Goal: Task Accomplishment & Management: Use online tool/utility

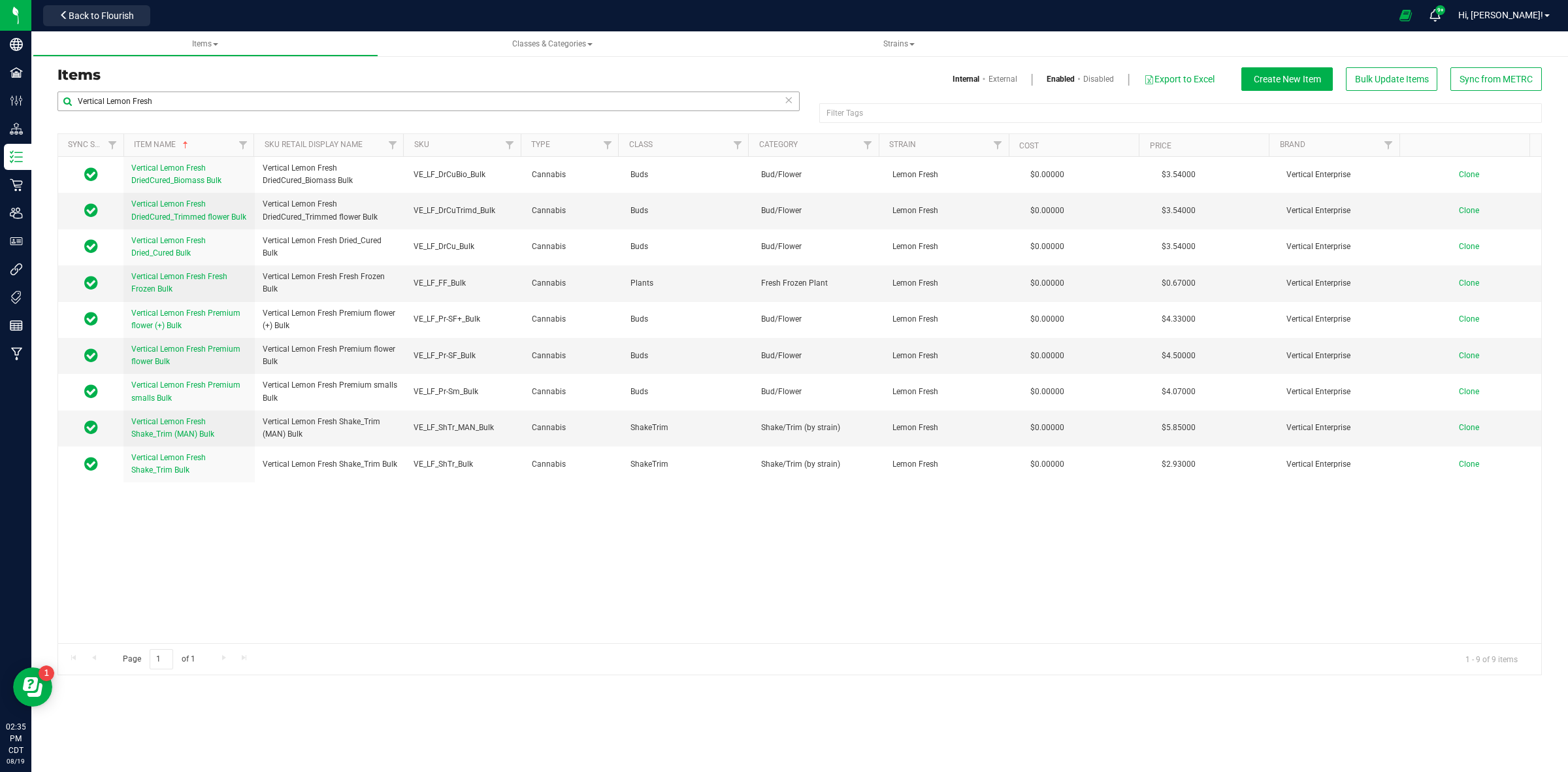
click at [167, 103] on input "Vertical Lemon Fresh" at bounding box center [428, 101] width 742 height 20
drag, startPoint x: 167, startPoint y: 102, endPoint x: 51, endPoint y: 103, distance: 116.0
click at [51, 103] on div "Vertical Lemon Fresh Filter Tags Filter Tags Sync Status Item Name Sku Retail D…" at bounding box center [800, 383] width 1504 height 584
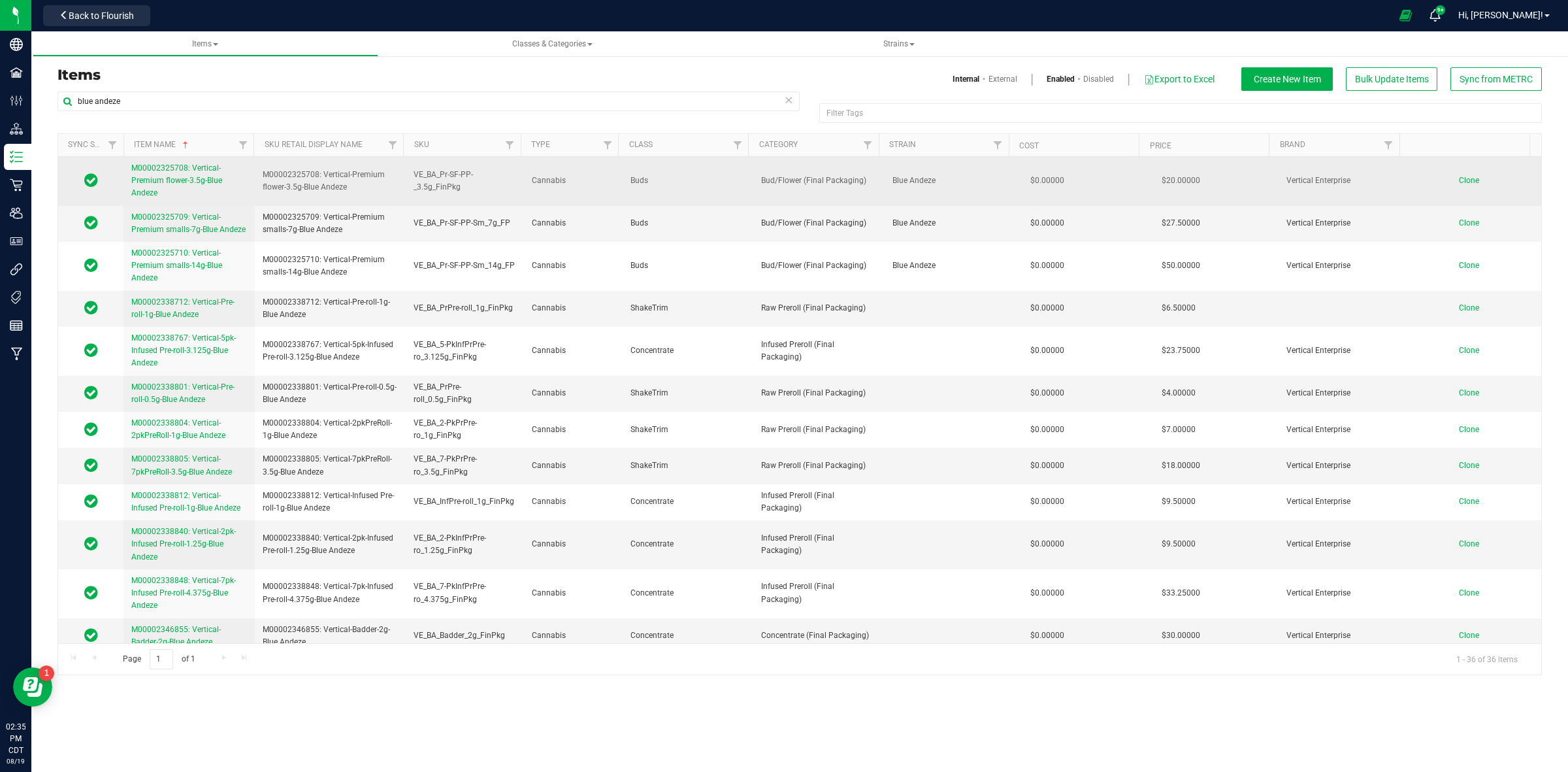
type input "blue andeze"
click at [200, 181] on span "M00002325708: Vertical-Premium flower-3.5g-Blue Andeze" at bounding box center [177, 181] width 91 height 34
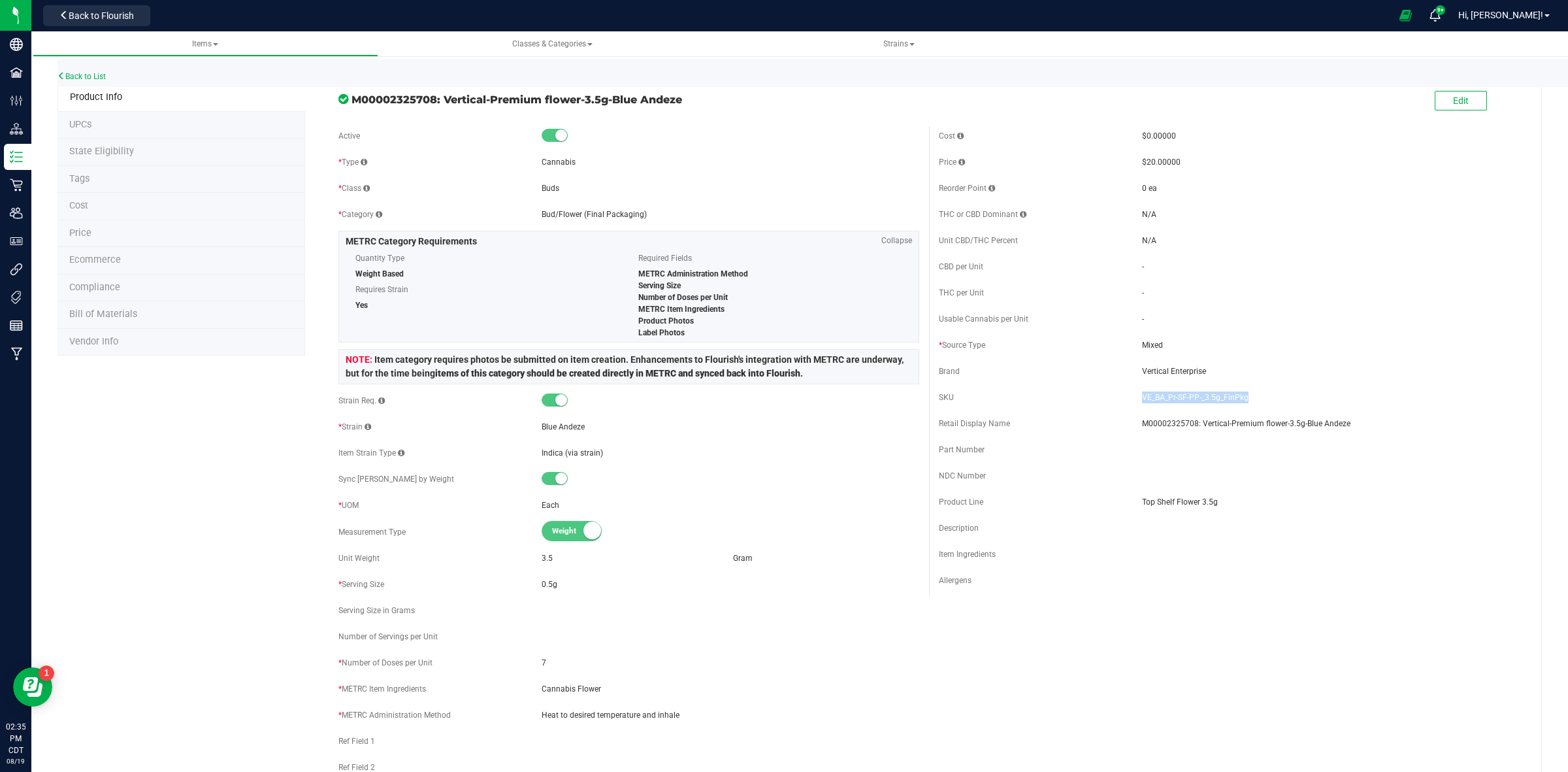
drag, startPoint x: 1240, startPoint y: 396, endPoint x: 1132, endPoint y: 398, distance: 108.0
click at [1132, 398] on div "SKU VE_BA_Pr-SF-PP-_3.5g_FinPkg" at bounding box center [1229, 397] width 581 height 20
copy div "VE_BA_Pr-SF-PP-_3.5g_FinPkg"
click at [103, 77] on link "Back to List" at bounding box center [81, 76] width 49 height 9
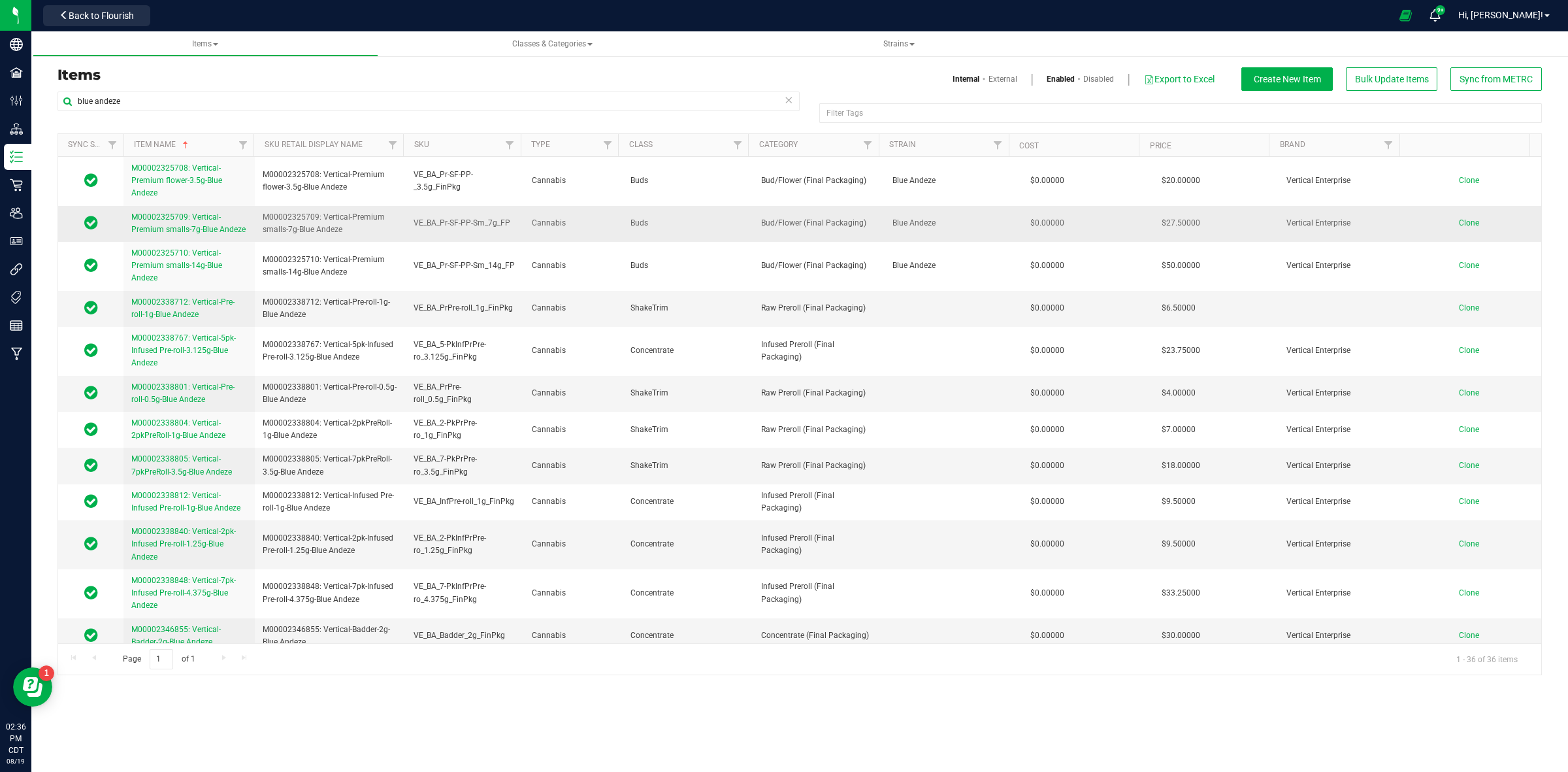
click at [200, 224] on link "M00002325709: Vertical-Premium smalls-7g-Blue Andeze" at bounding box center [189, 223] width 116 height 25
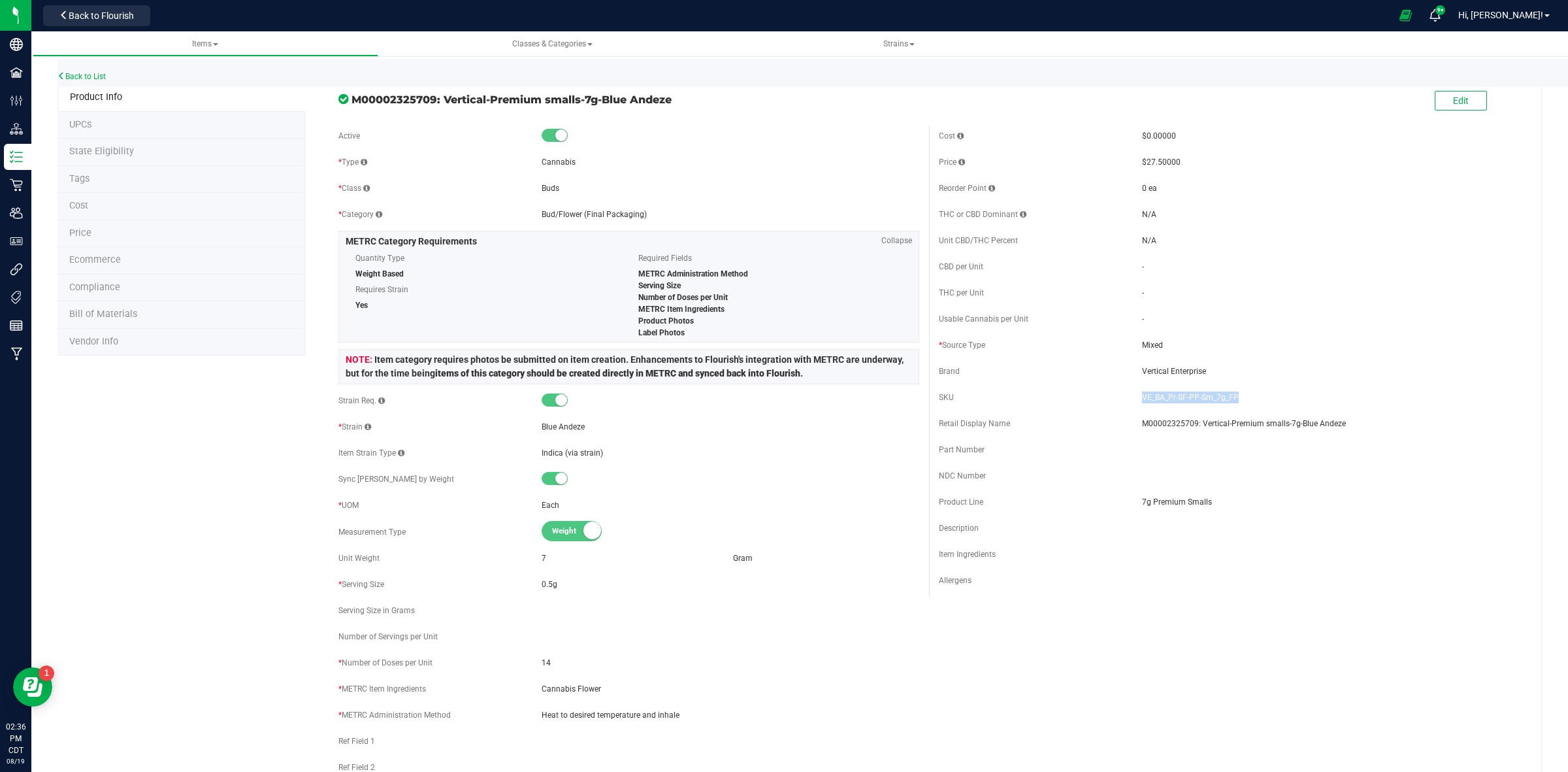
drag, startPoint x: 1228, startPoint y: 398, endPoint x: 1135, endPoint y: 399, distance: 93.0
click at [1142, 399] on span "VE_BA_Pr-SF-PP-Sm_7g_FP" at bounding box center [1331, 397] width 378 height 12
copy span "VE_BA_Pr-SF-PP-Sm_7g_FP"
click at [88, 77] on link "Back to List" at bounding box center [81, 76] width 49 height 9
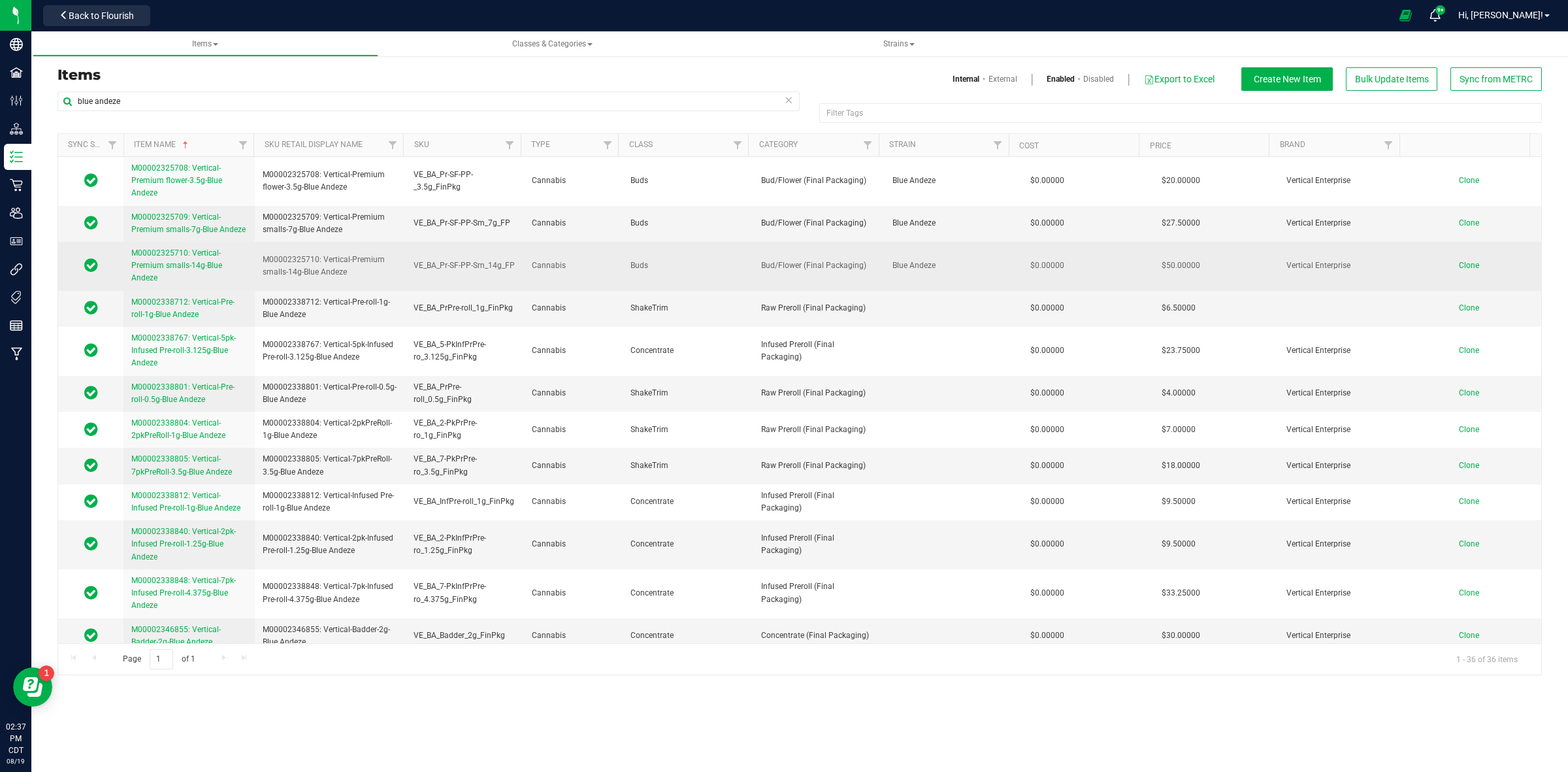
click at [184, 266] on span "M00002325710: Vertical-Premium smalls-14g-Blue Andeze" at bounding box center [177, 266] width 91 height 34
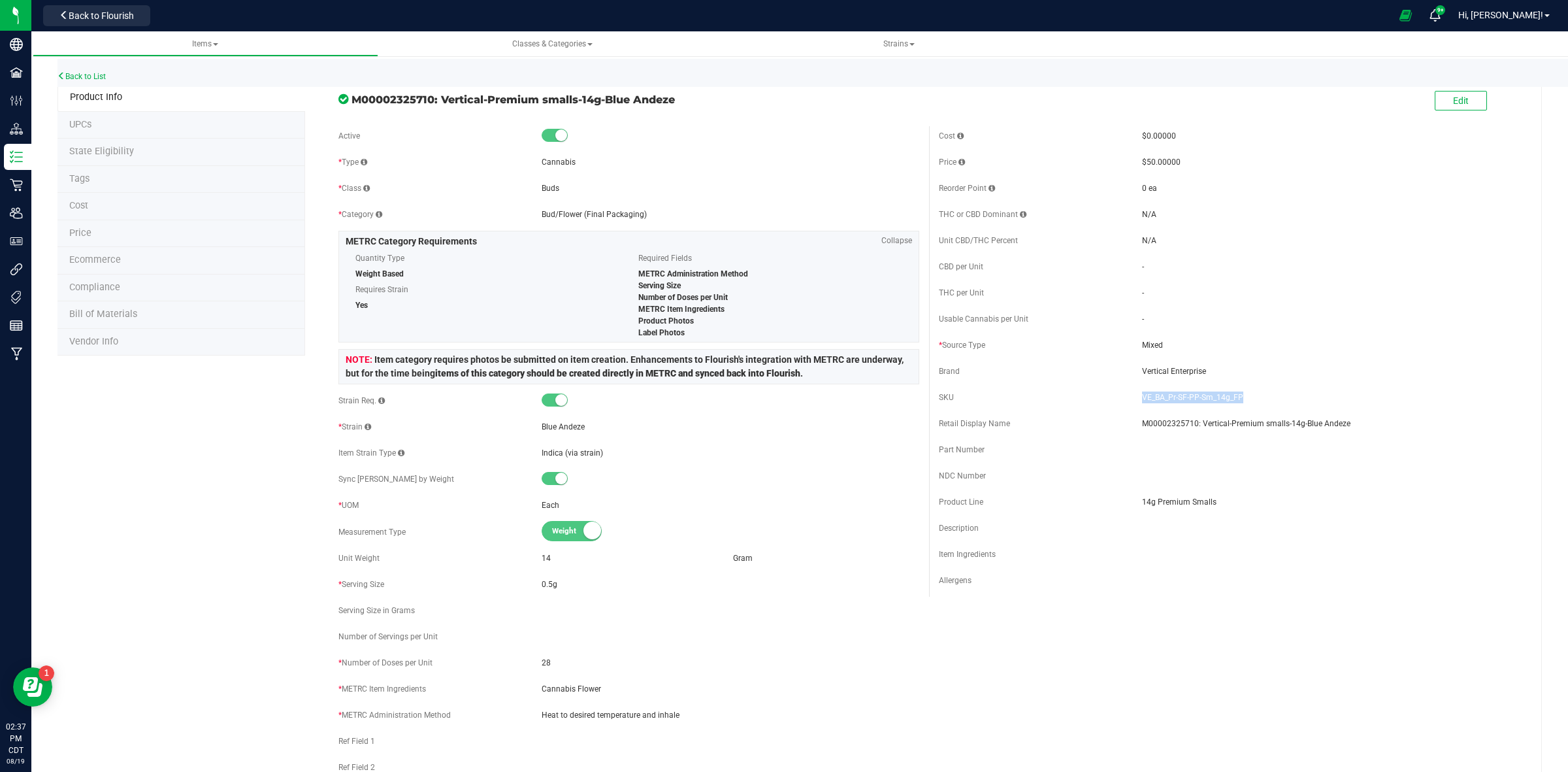
drag, startPoint x: 1232, startPoint y: 396, endPoint x: 1135, endPoint y: 396, distance: 97.0
click at [1142, 396] on span "VE_BA_Pr-SF-PP-Sm_14g_FP" at bounding box center [1331, 397] width 378 height 12
copy span "VE_BA_Pr-SF-PP-Sm_14g_FP"
click at [89, 80] on div "Back to List" at bounding box center [841, 73] width 1568 height 28
click at [86, 73] on link "Back to List" at bounding box center [81, 76] width 49 height 9
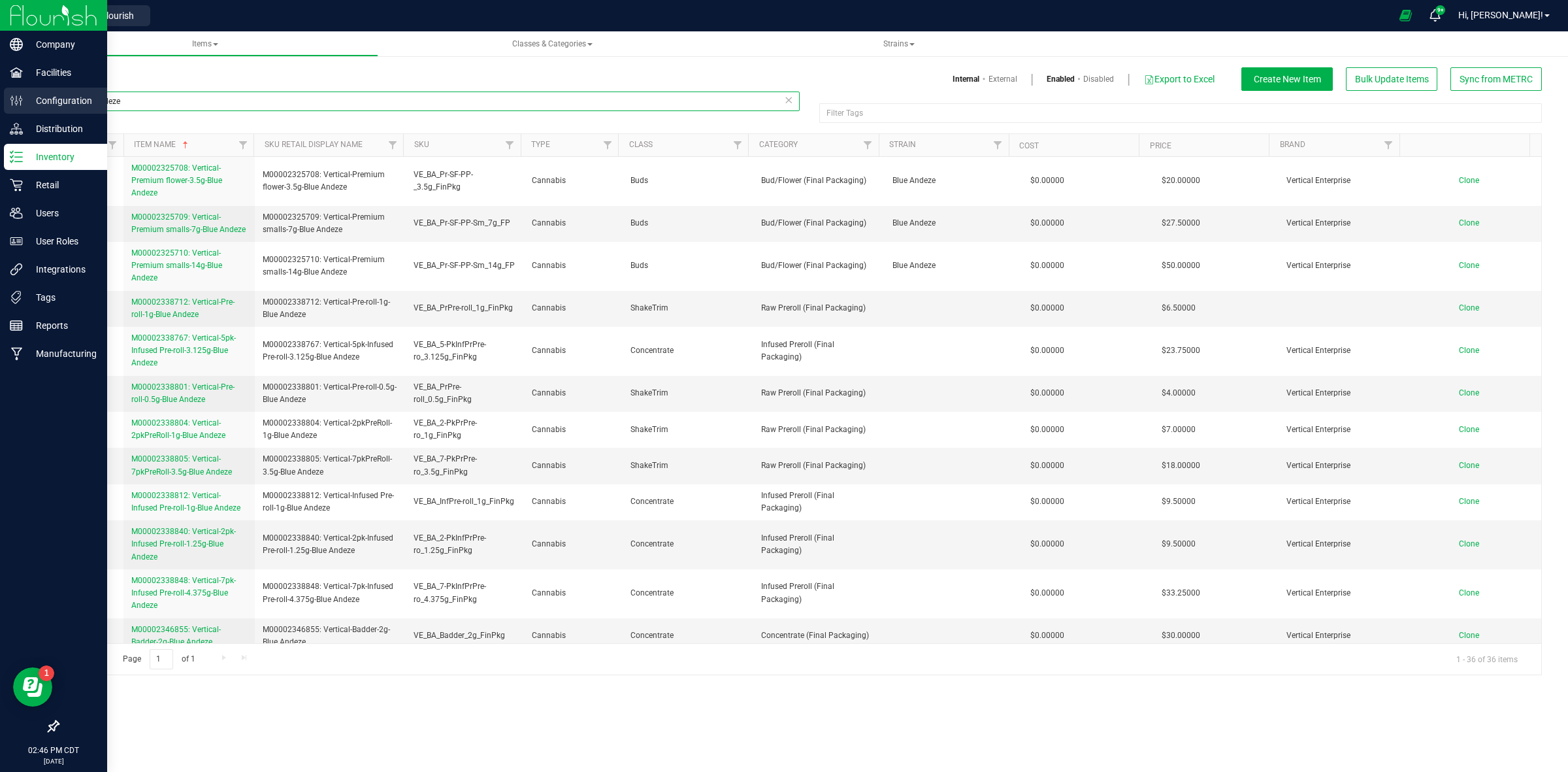
drag, startPoint x: 139, startPoint y: 93, endPoint x: 26, endPoint y: 111, distance: 114.4
click at [29, 113] on div "Company Facilities Configuration Distribution Inventory Retail Users User Roles…" at bounding box center [784, 386] width 1568 height 772
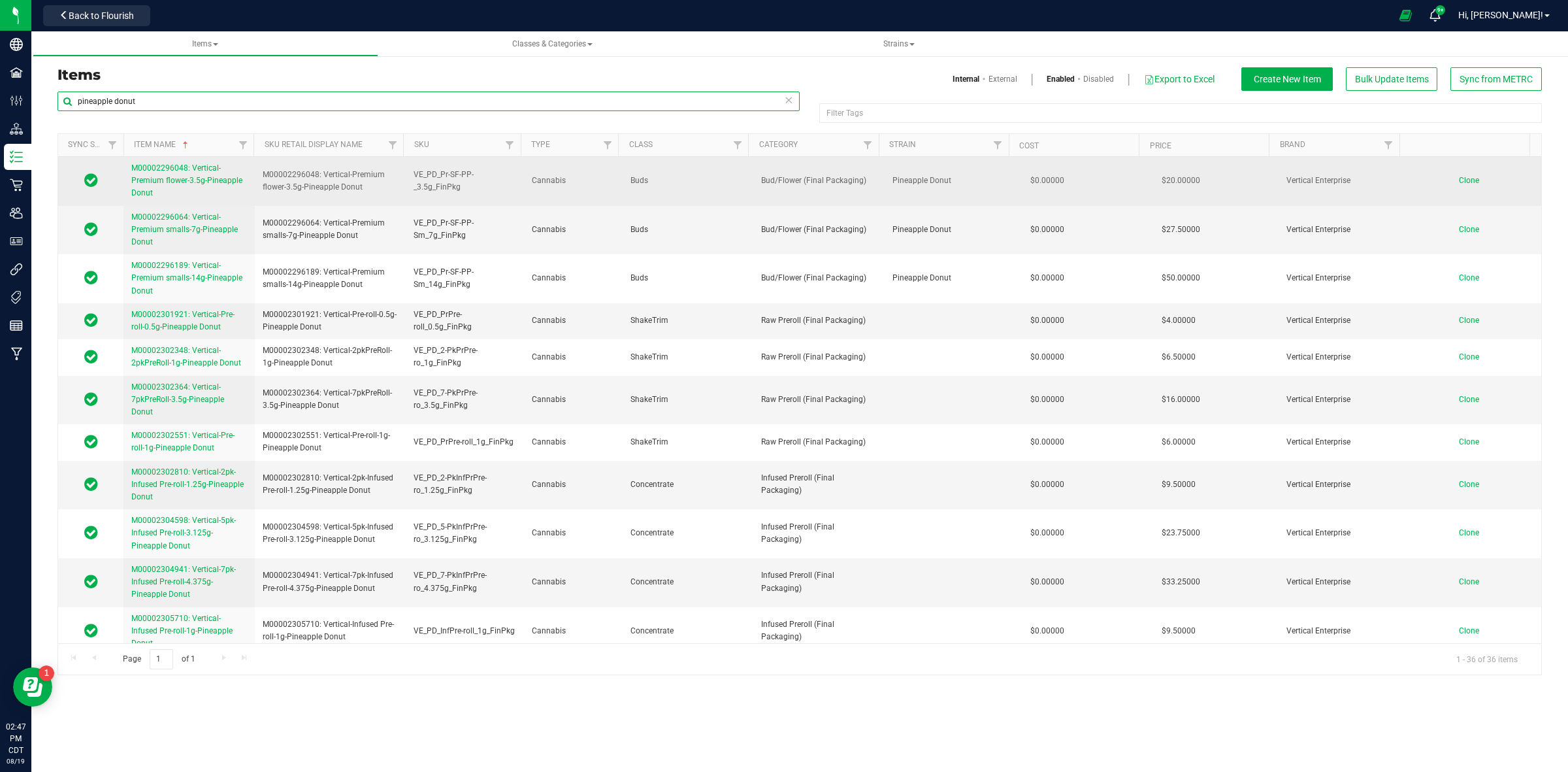
type input "pineapple donut"
click at [185, 178] on span "M00002296048: Vertical-Premium flower-3.5g-Pineapple Donut" at bounding box center [187, 181] width 111 height 34
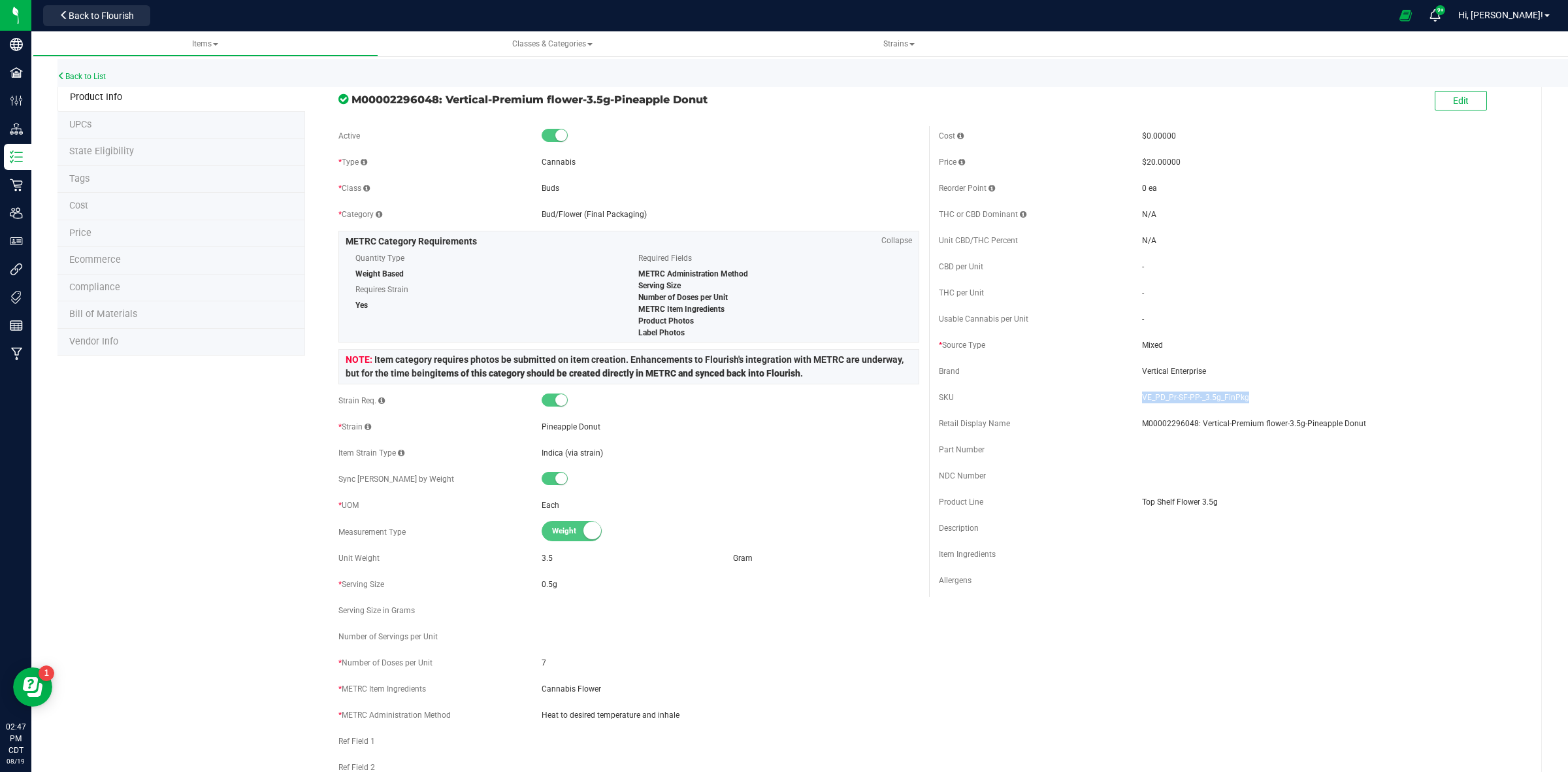
drag, startPoint x: 1242, startPoint y: 396, endPoint x: 1134, endPoint y: 393, distance: 108.0
click at [1142, 393] on span "VE_PD_Pr-SF-PP-_3.5g_FinPkg" at bounding box center [1331, 397] width 378 height 12
copy span "VE_PD_Pr-SF-PP-_3.5g_FinPkg"
click at [99, 79] on div "Back to List" at bounding box center [841, 73] width 1568 height 28
click at [94, 75] on link "Back to List" at bounding box center [81, 76] width 49 height 9
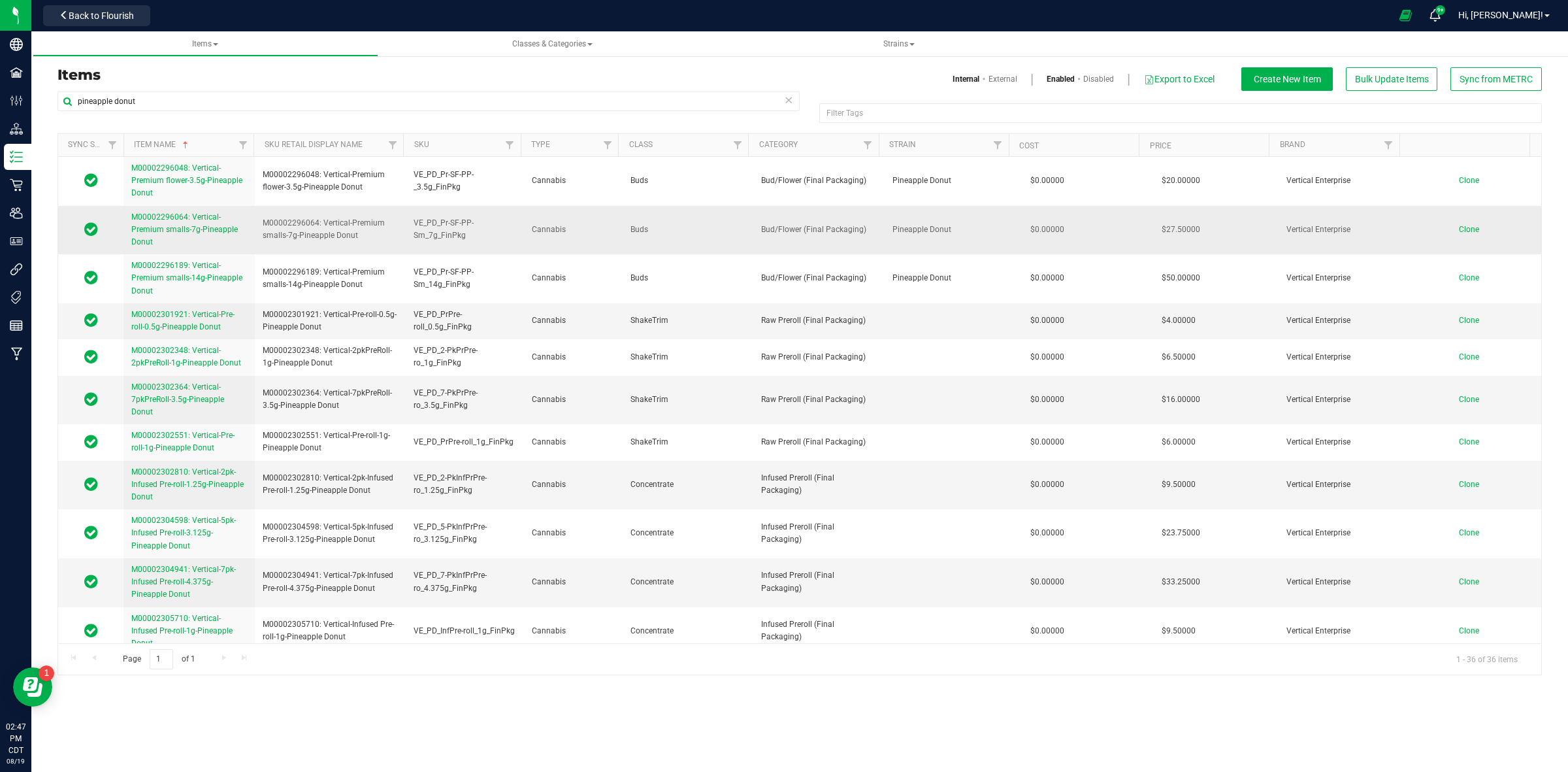
click at [173, 224] on link "M00002296064: Vertical-Premium smalls-7g-Pineapple Donut" at bounding box center [189, 229] width 116 height 38
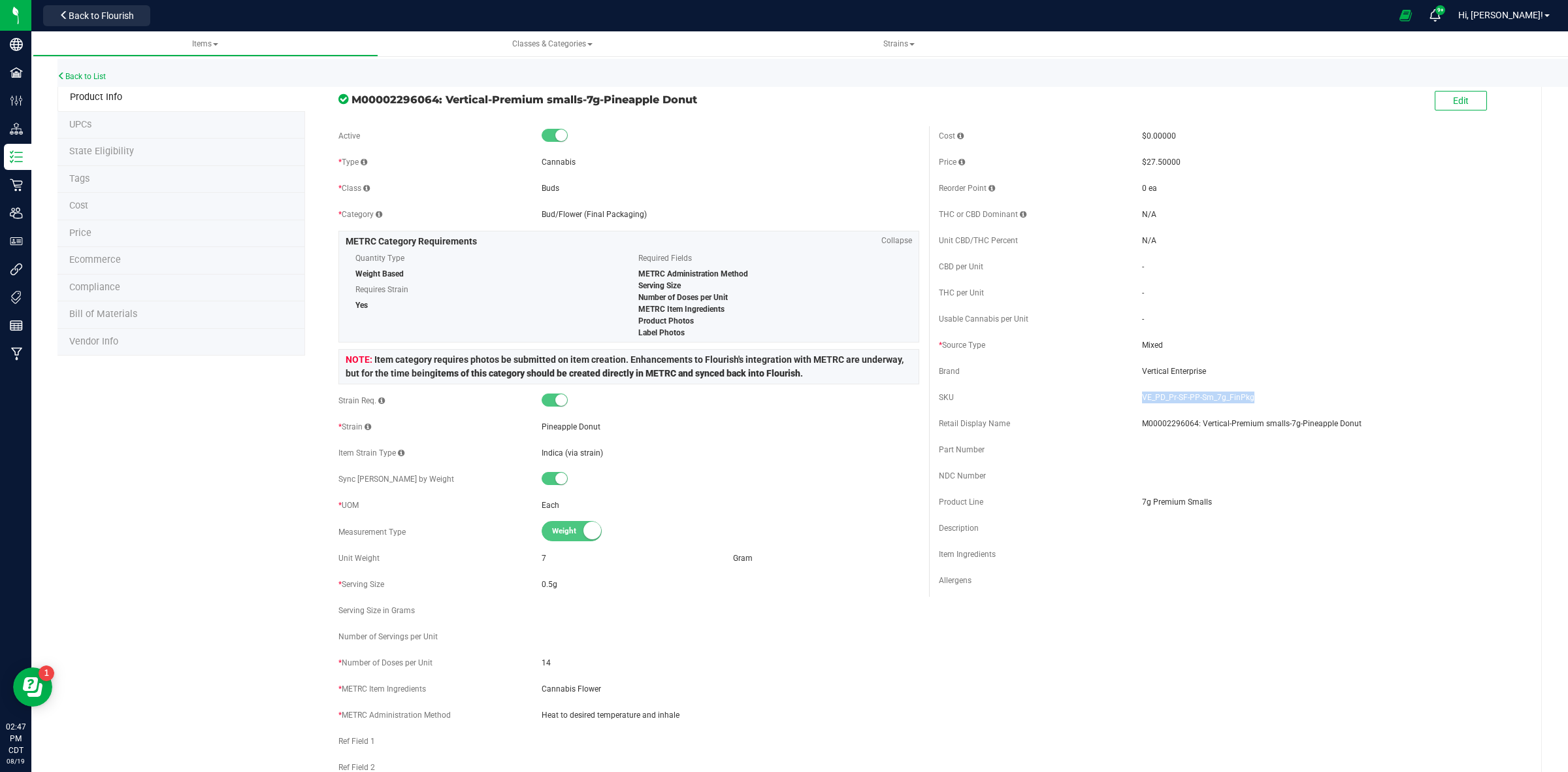
drag, startPoint x: 1245, startPoint y: 396, endPoint x: 1134, endPoint y: 397, distance: 111.0
click at [1142, 397] on span "VE_PD_Pr-SF-PP-Sm_7g_FinPkg" at bounding box center [1331, 397] width 378 height 12
copy span "VE_PD_Pr-SF-PP-Sm_7g_FinPkg"
click at [92, 76] on link "Back to List" at bounding box center [81, 76] width 49 height 9
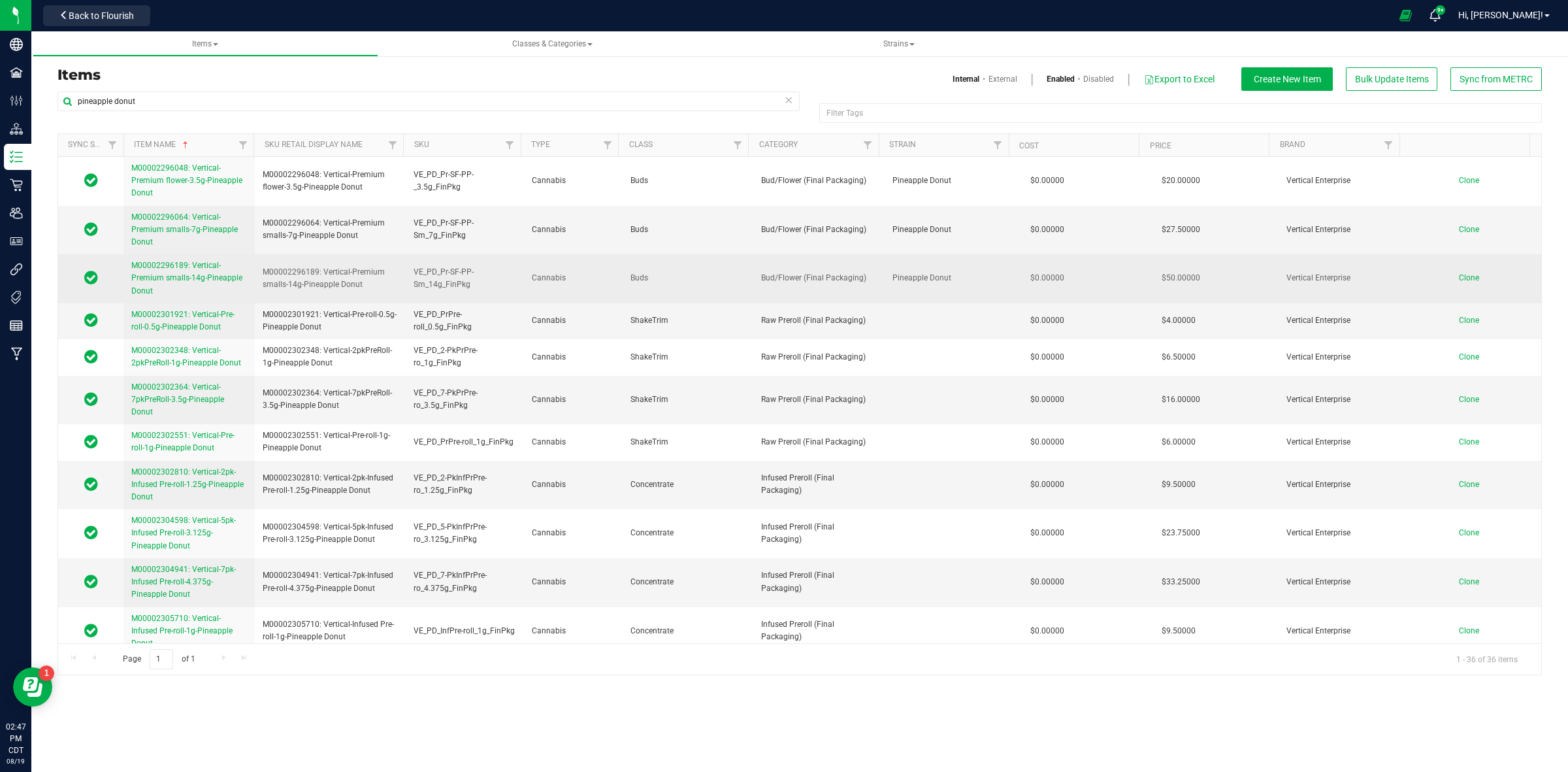
click at [181, 269] on span "M00002296189: Vertical-Premium smalls-14g-Pineapple Donut" at bounding box center [187, 278] width 111 height 34
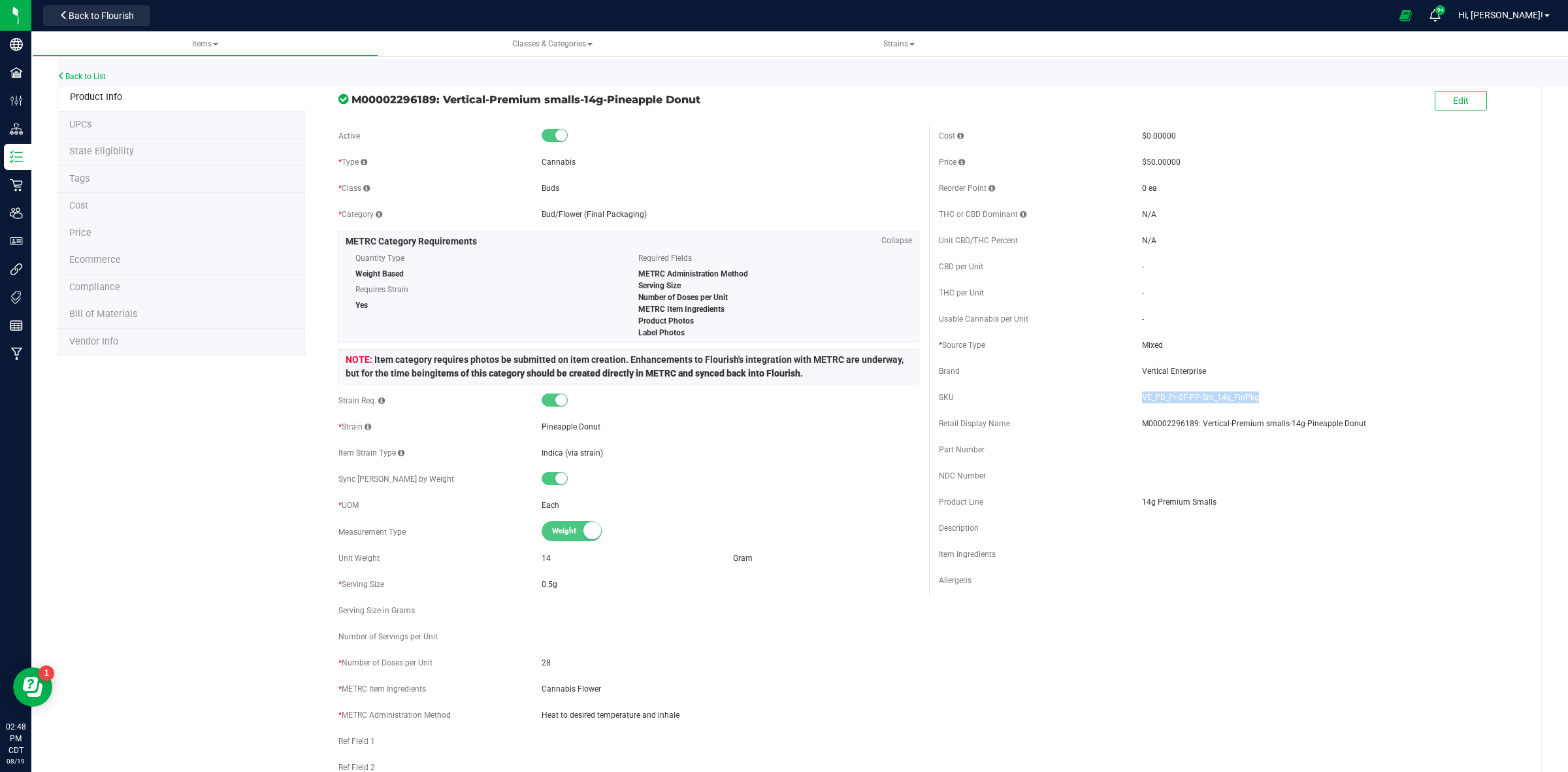
drag, startPoint x: 1251, startPoint y: 397, endPoint x: 1134, endPoint y: 400, distance: 117.0
click at [1142, 400] on span "VE_PD_Pr-SF-PP-Sm_14g_FinPkg" at bounding box center [1331, 397] width 378 height 12
copy span "VE_PD_Pr-SF-PP-Sm_14g_FinPkg"
click at [79, 79] on link "Back to List" at bounding box center [81, 76] width 49 height 9
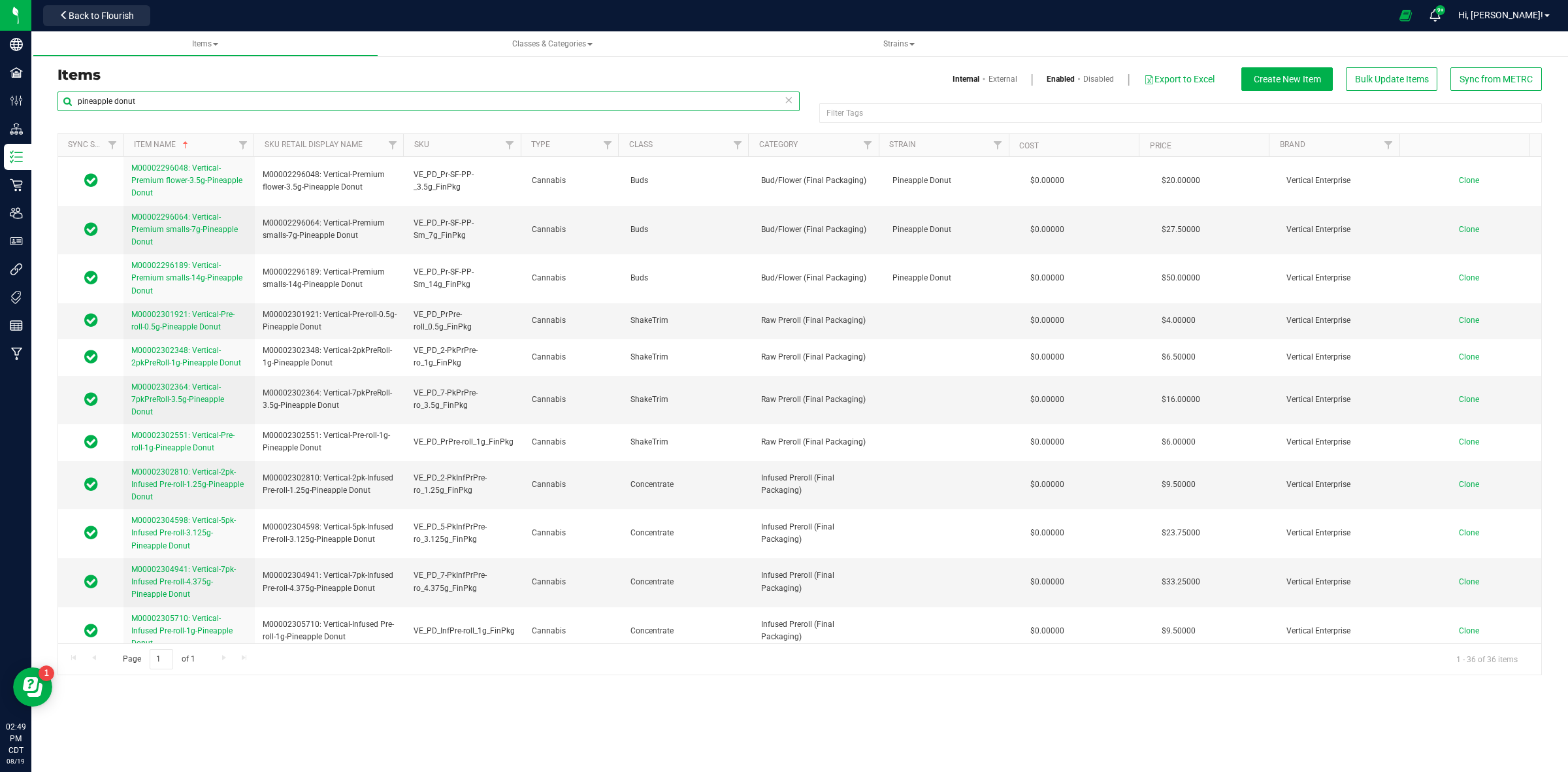
drag, startPoint x: 146, startPoint y: 99, endPoint x: 43, endPoint y: 94, distance: 103.1
click at [46, 96] on div "Items Internal External Enabled Disabled Export to Excel Create New Item Bulk U…" at bounding box center [800, 363] width 1537 height 650
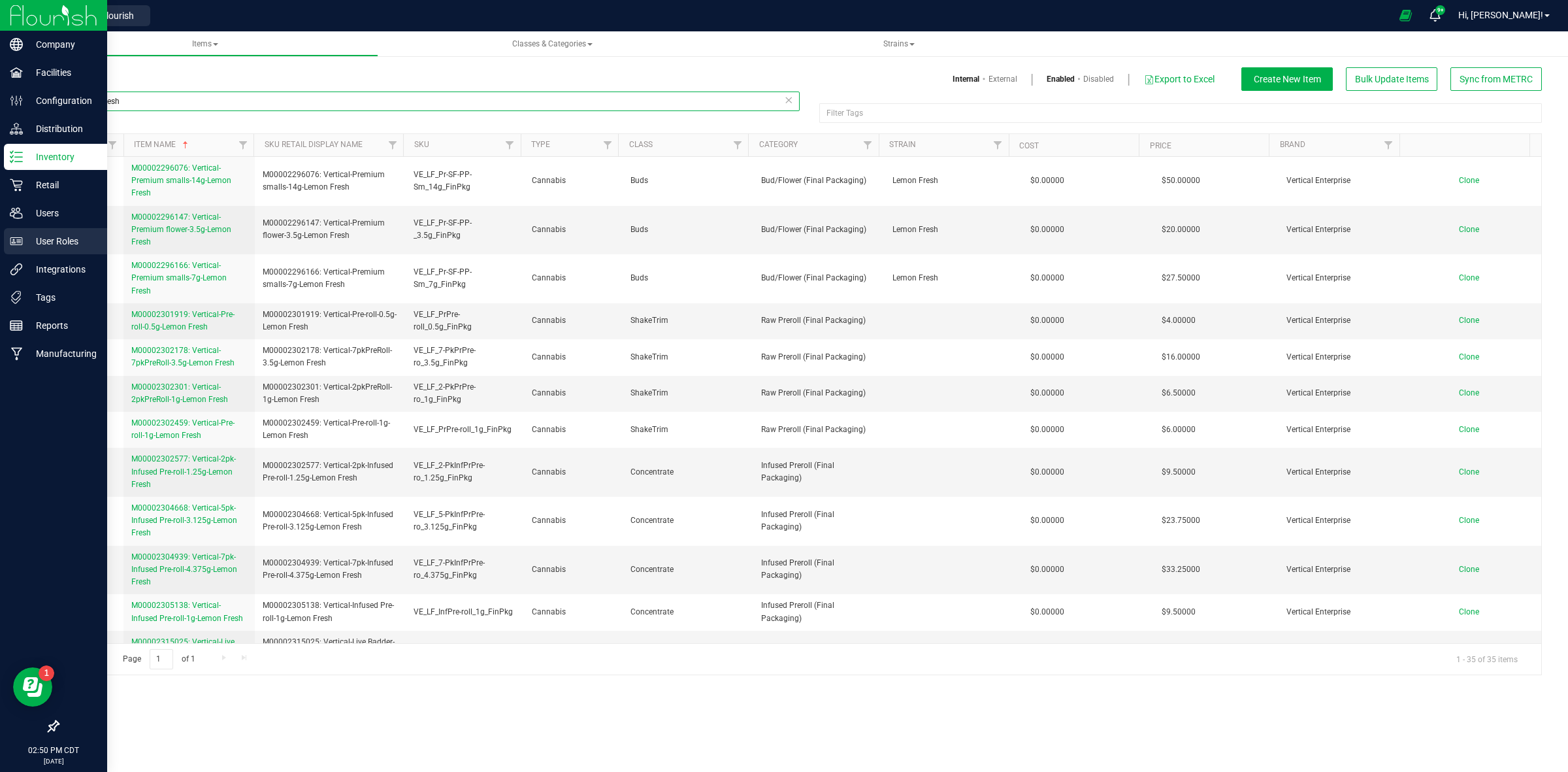
type input "lemon fresh"
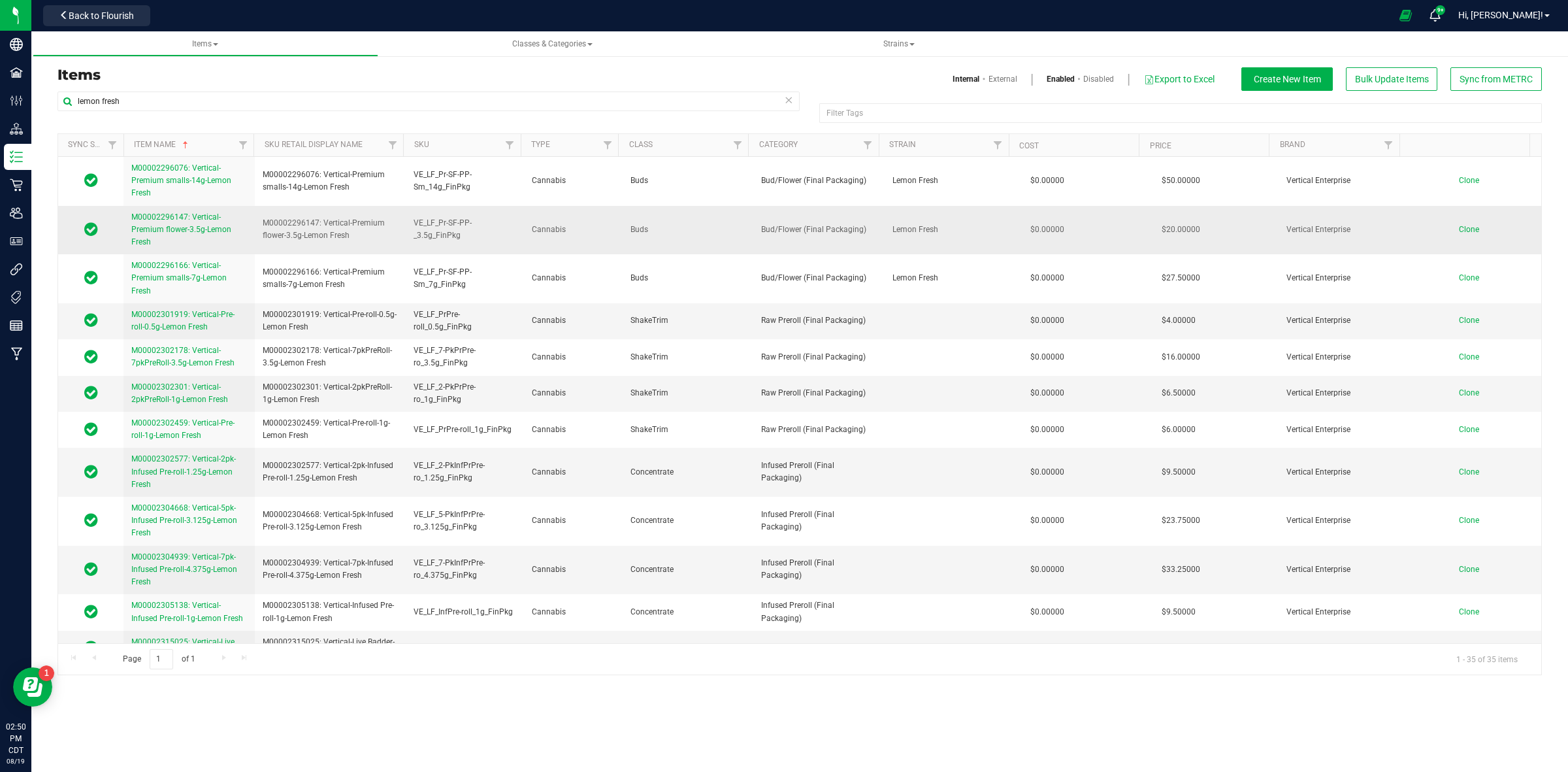
click at [173, 224] on link "M00002296147: Vertical-Premium flower-3.5g-Lemon Fresh" at bounding box center [189, 229] width 116 height 38
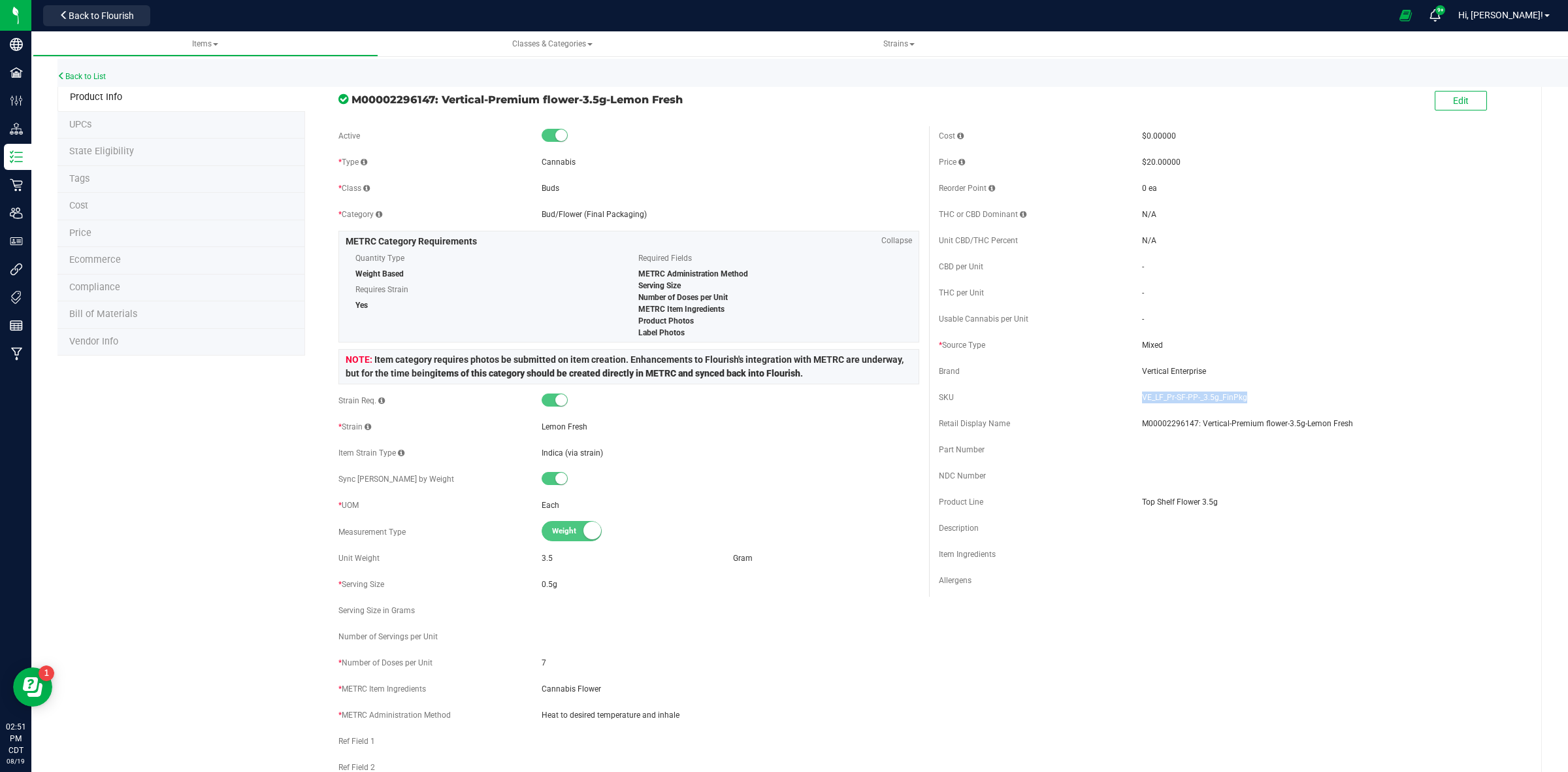
drag, startPoint x: 1236, startPoint y: 399, endPoint x: 1132, endPoint y: 394, distance: 104.1
click at [1132, 394] on div "SKU VE_LF_Pr-SF-PP-_3.5g_FinPkg" at bounding box center [1229, 397] width 581 height 20
copy div "VE_LF_Pr-SF-PP-_3.5g_FinPkg"
click at [90, 77] on link "Back to List" at bounding box center [81, 76] width 49 height 9
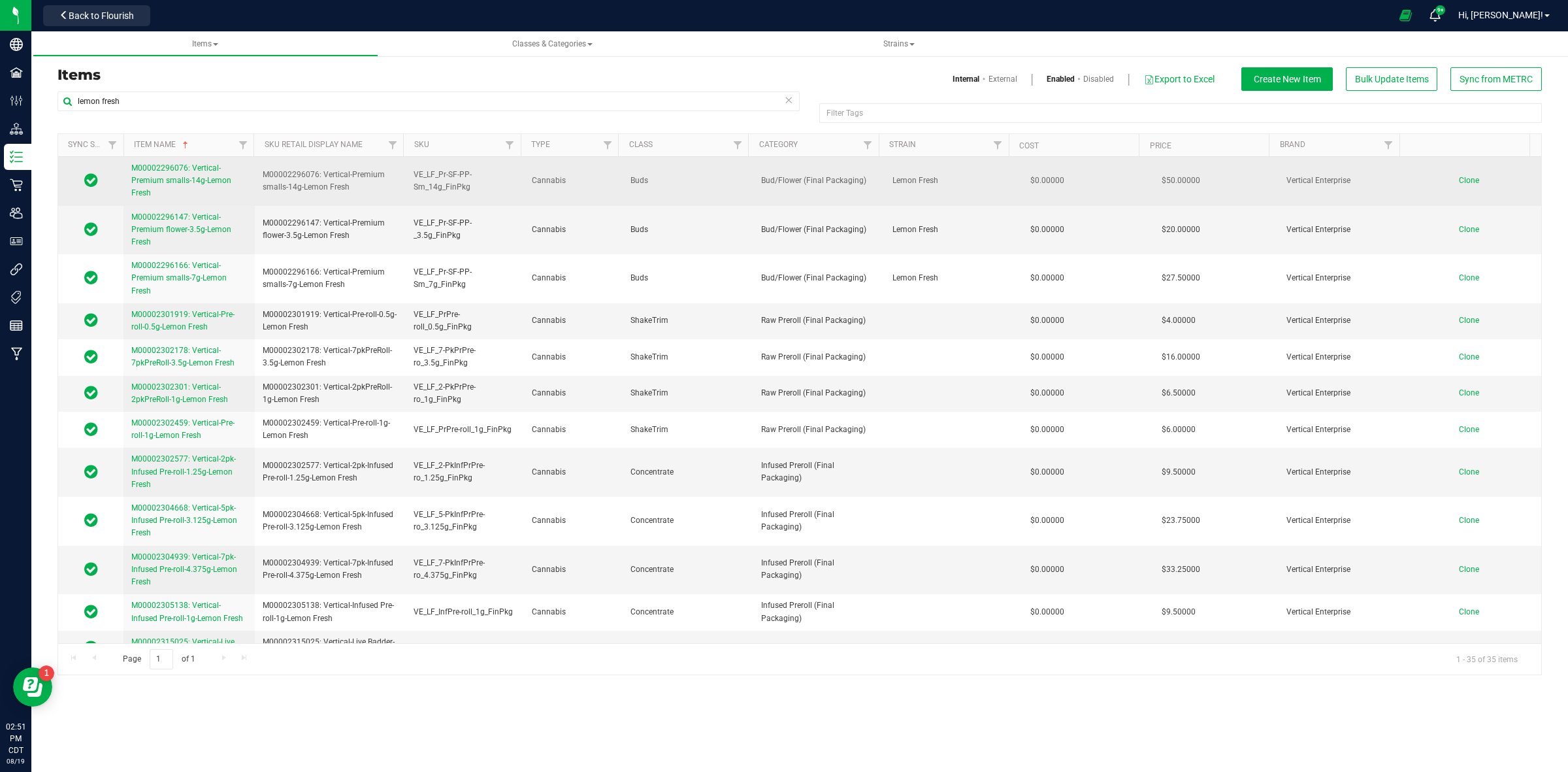
click at [175, 178] on span "M00002296076: Vertical-Premium smalls-14g-Lemon Fresh" at bounding box center [181, 181] width 100 height 34
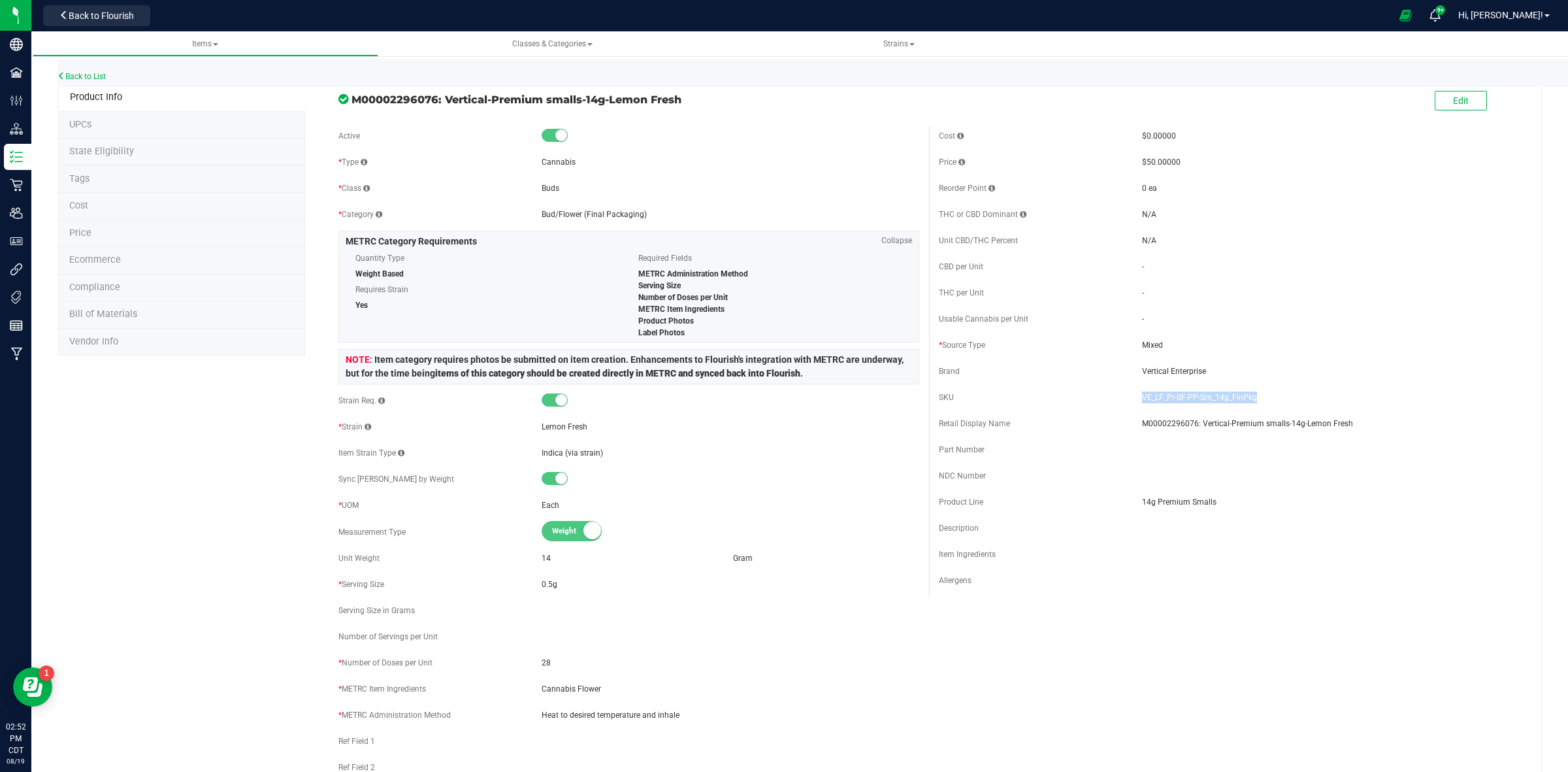
drag, startPoint x: 1246, startPoint y: 400, endPoint x: 1138, endPoint y: 397, distance: 108.0
click at [1142, 399] on span "VE_LF_Pr-SF-PP-Sm_14g_FinPkg" at bounding box center [1331, 397] width 378 height 12
copy span "VE_LF_Pr-SF-PP-Sm_14g_FinPkg"
click at [92, 76] on link "Back to List" at bounding box center [81, 76] width 49 height 9
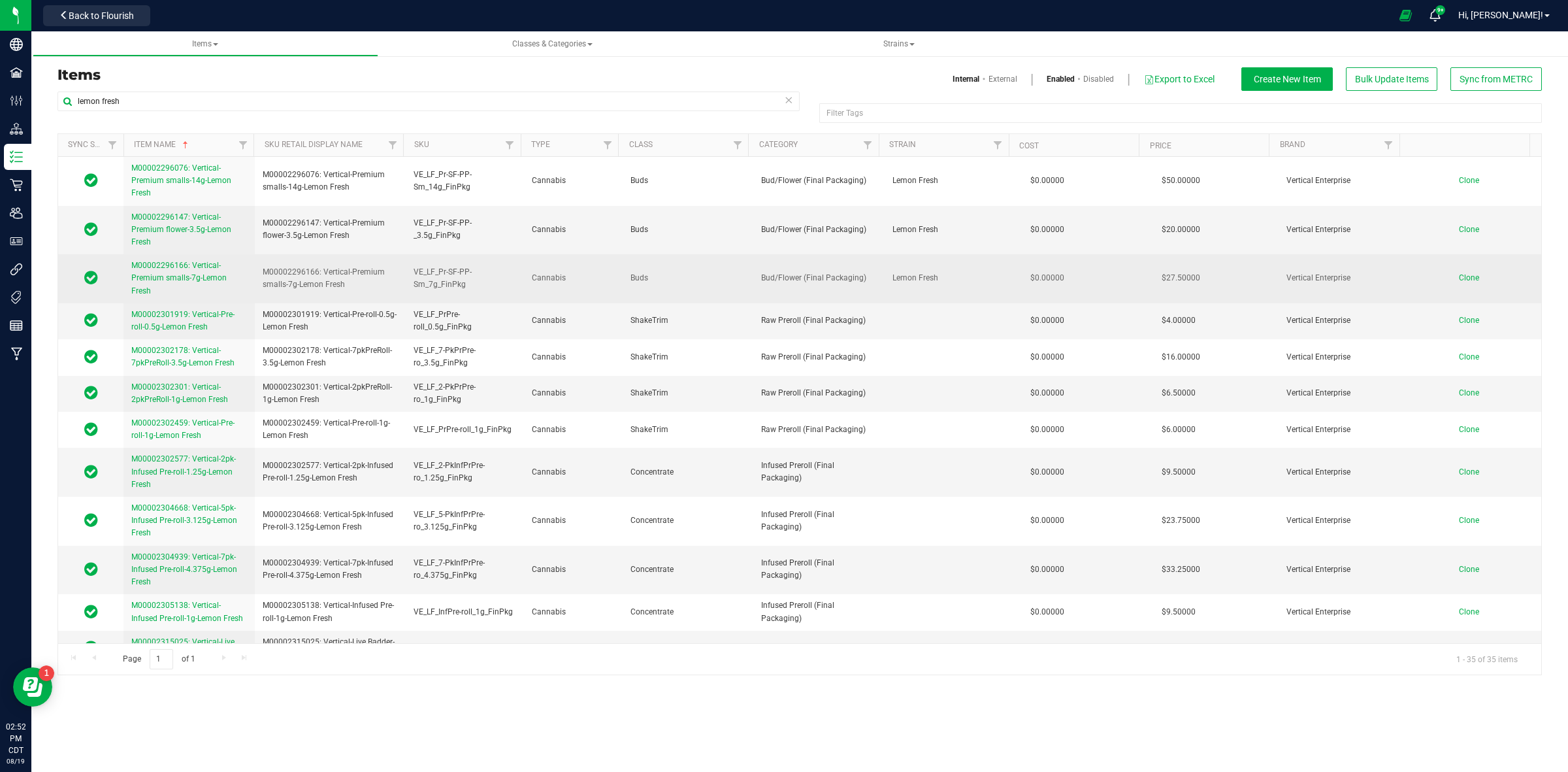
click at [168, 272] on link "M00002296166: Vertical-Premium smalls-7g-Lemon Fresh" at bounding box center [189, 278] width 116 height 38
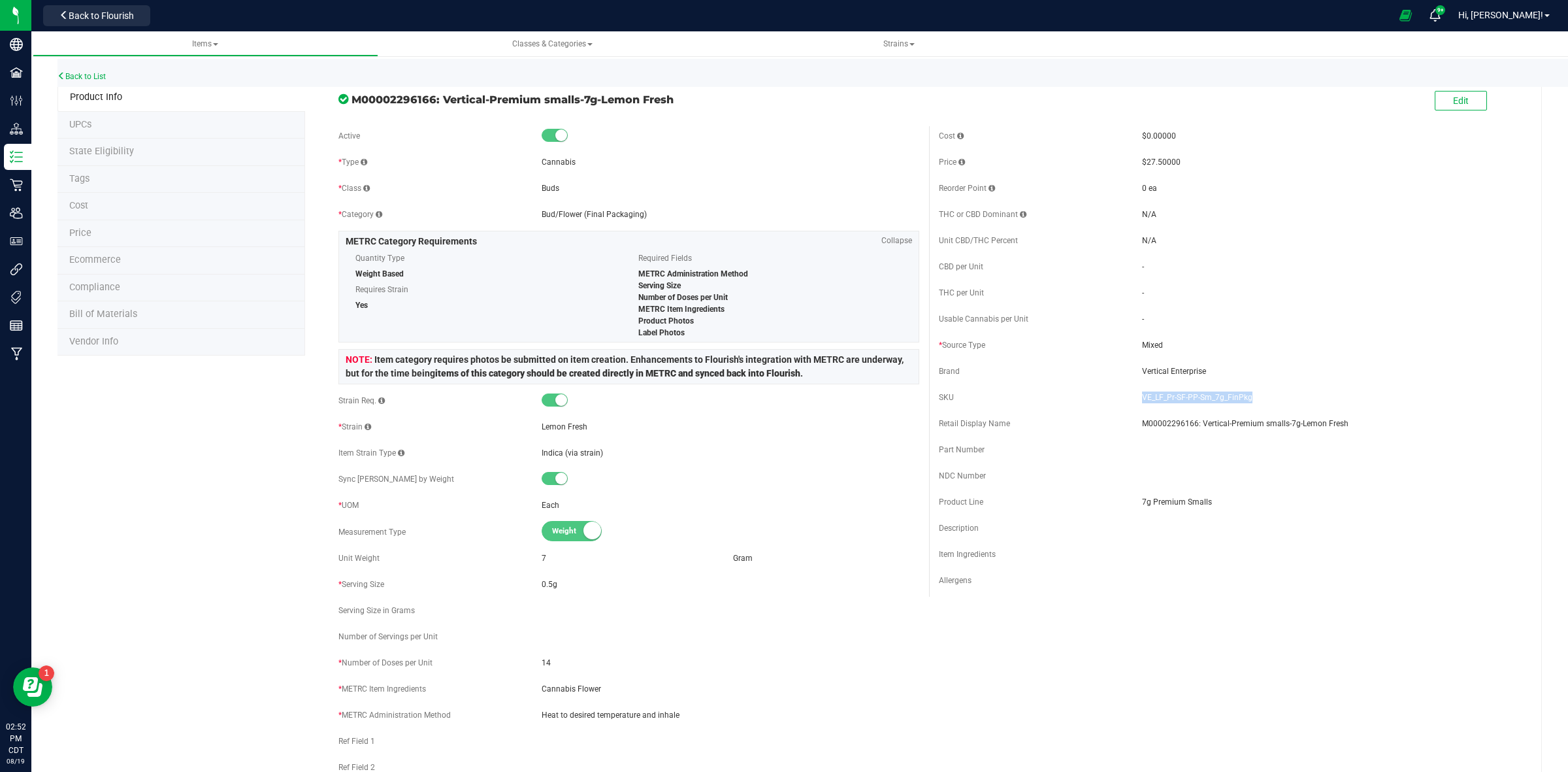
drag, startPoint x: 1242, startPoint y: 396, endPoint x: 1135, endPoint y: 396, distance: 107.0
click at [1142, 396] on span "VE_LF_Pr-SF-PP-Sm_7g_FinPkg" at bounding box center [1331, 397] width 378 height 12
copy span "VE_LF_Pr-SF-PP-Sm_7g_FinPkg"
